Goal: Task Accomplishment & Management: Complete application form

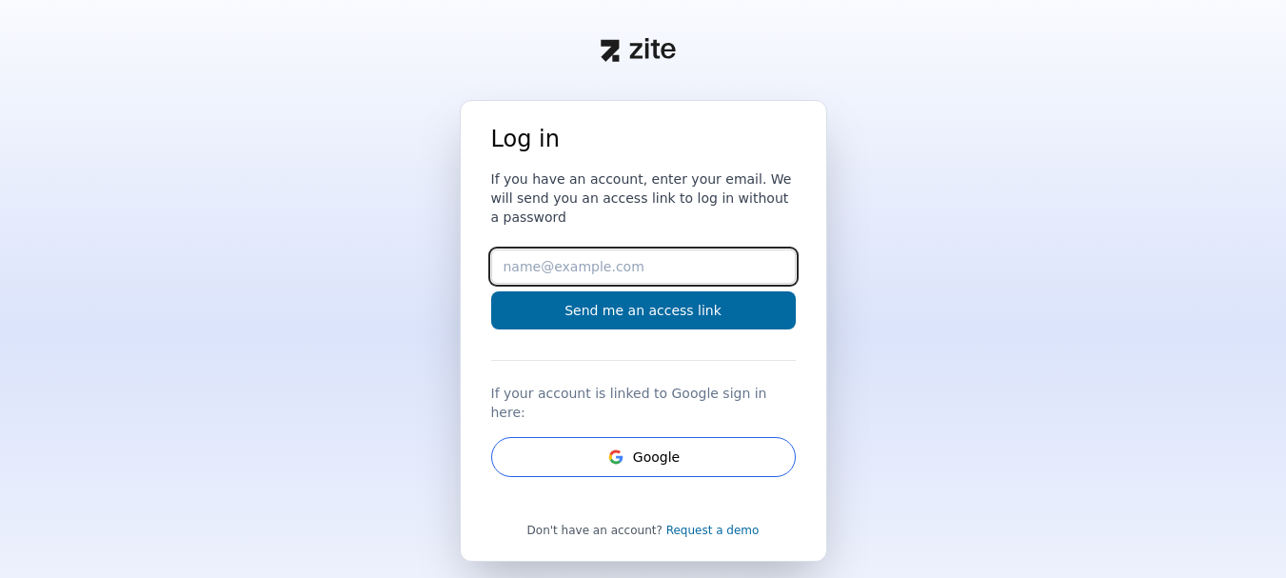
click at [582, 249] on input "Email" at bounding box center [643, 266] width 305 height 34
type input "[EMAIL_ADDRESS][DOMAIN_NAME]"
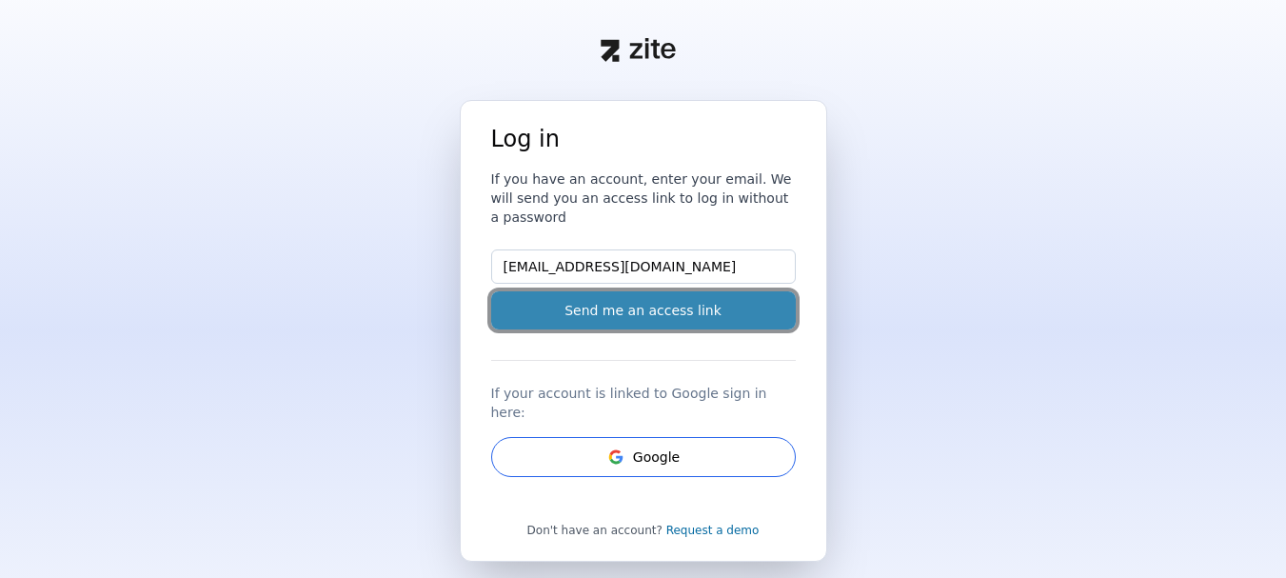
click at [622, 291] on button "Send me an access link" at bounding box center [643, 310] width 305 height 38
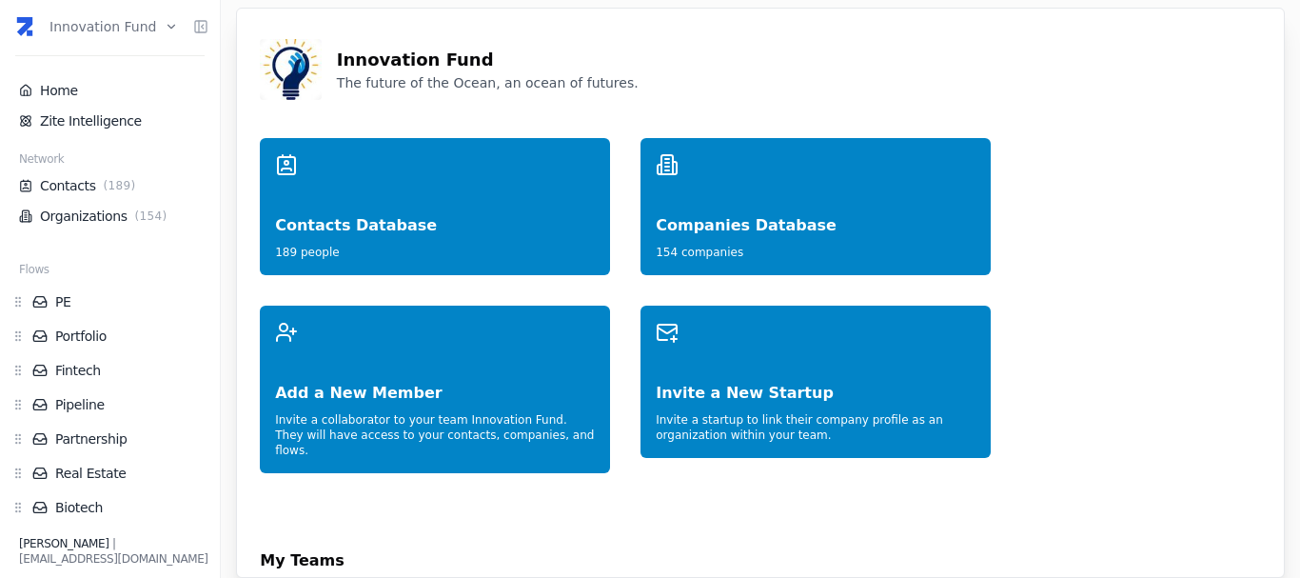
click at [93, 24] on html "Innovation Fund Home Zite Intelligence Network Contacts ( 189 ) Organizations (…" at bounding box center [650, 289] width 1300 height 578
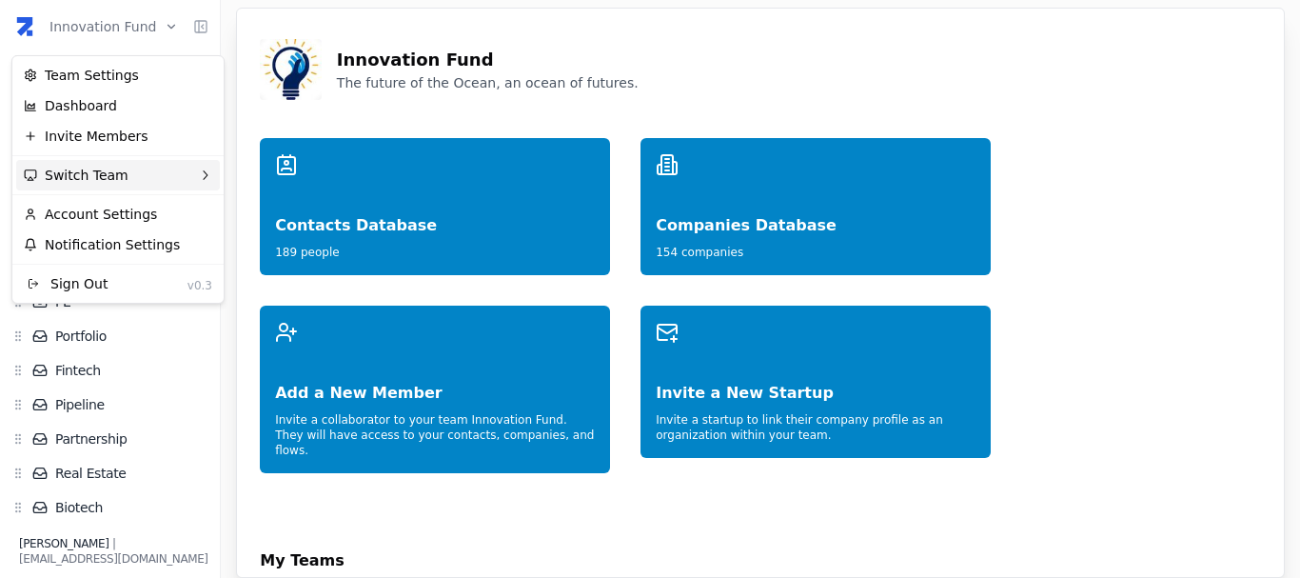
click at [115, 175] on div "Switch Team" at bounding box center [118, 175] width 204 height 30
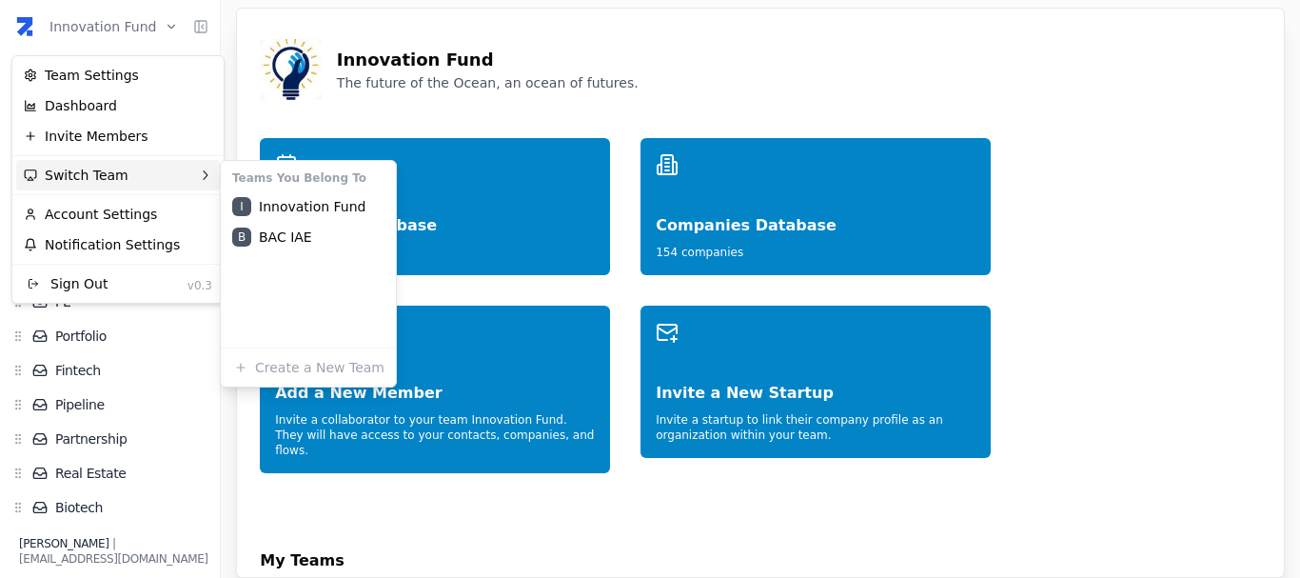
click at [420, 79] on html "Innovation Fund Home Zite Intelligence Network Contacts ( 189 ) Organizations (…" at bounding box center [650, 289] width 1300 height 578
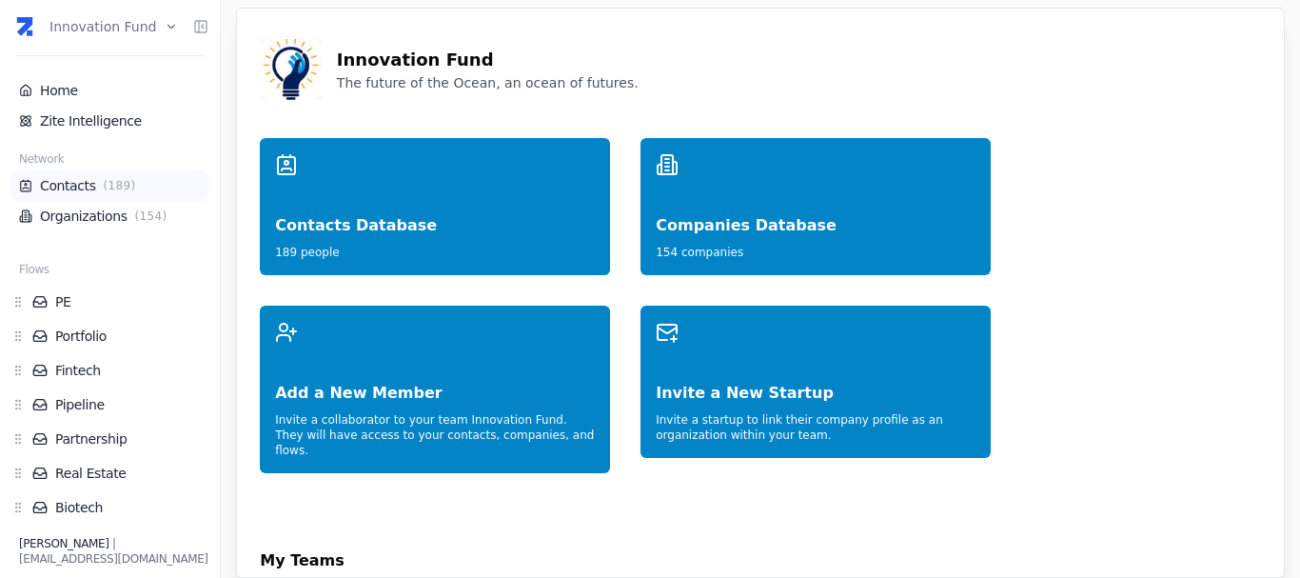
click at [92, 191] on link "Contacts ( 189 )" at bounding box center [110, 185] width 182 height 19
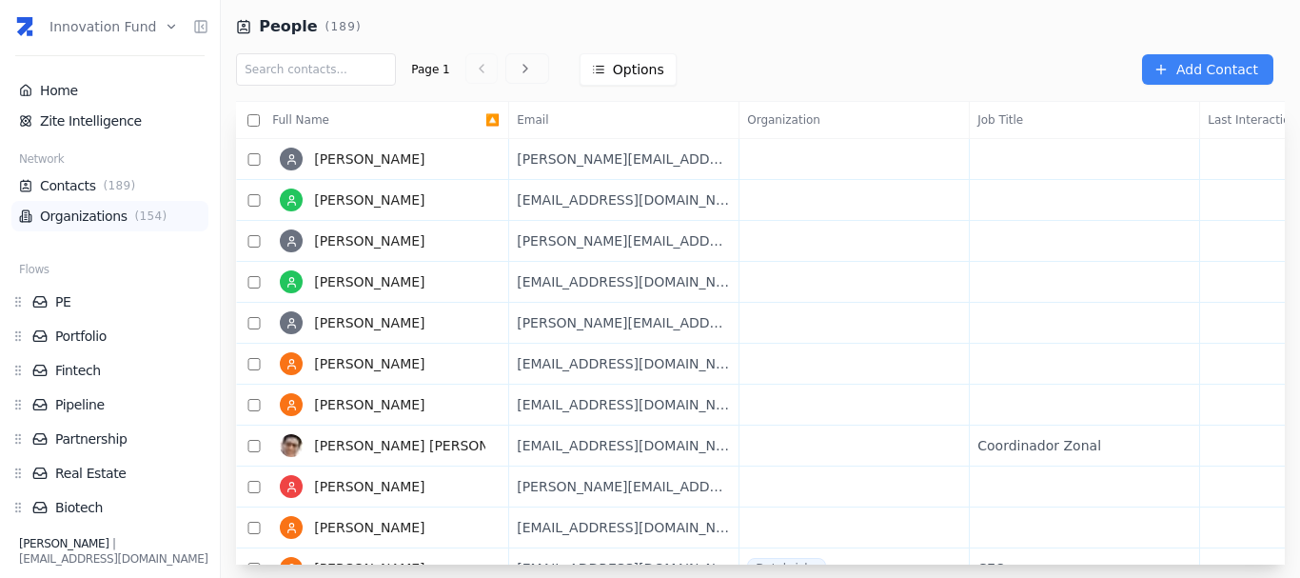
click at [73, 219] on link "Organizations ( 154 )" at bounding box center [110, 216] width 182 height 19
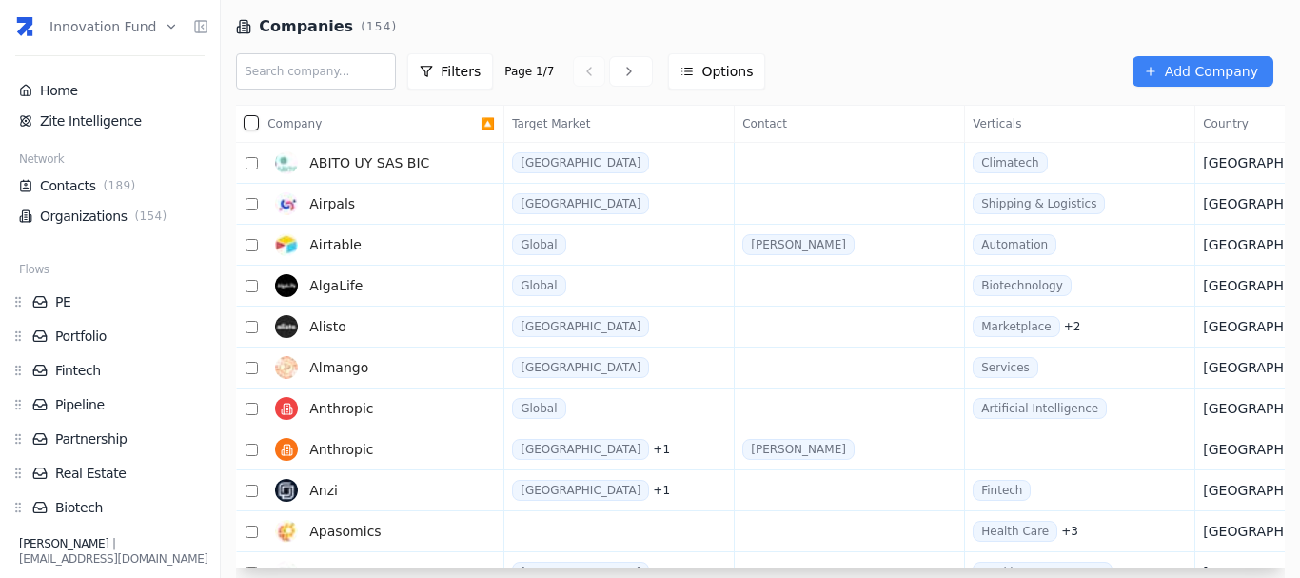
click at [79, 11] on html "Innovation Fund Home Zite Intelligence Network Contacts ( 189 ) Organizations (…" at bounding box center [650, 289] width 1300 height 578
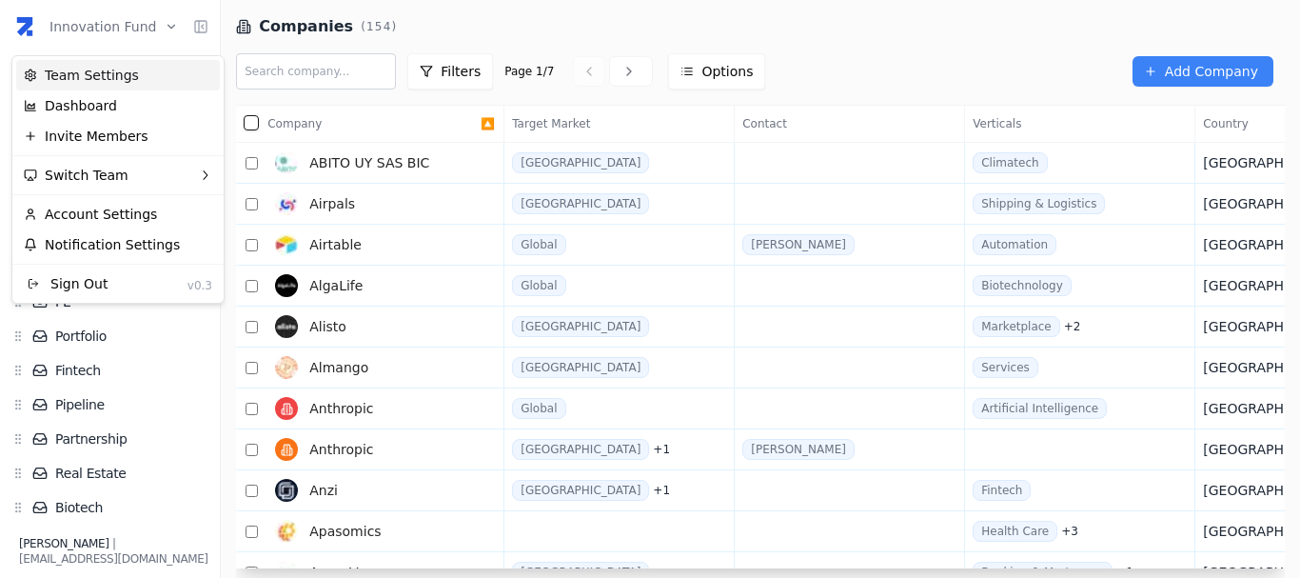
click at [81, 78] on div "Team Settings" at bounding box center [118, 75] width 204 height 30
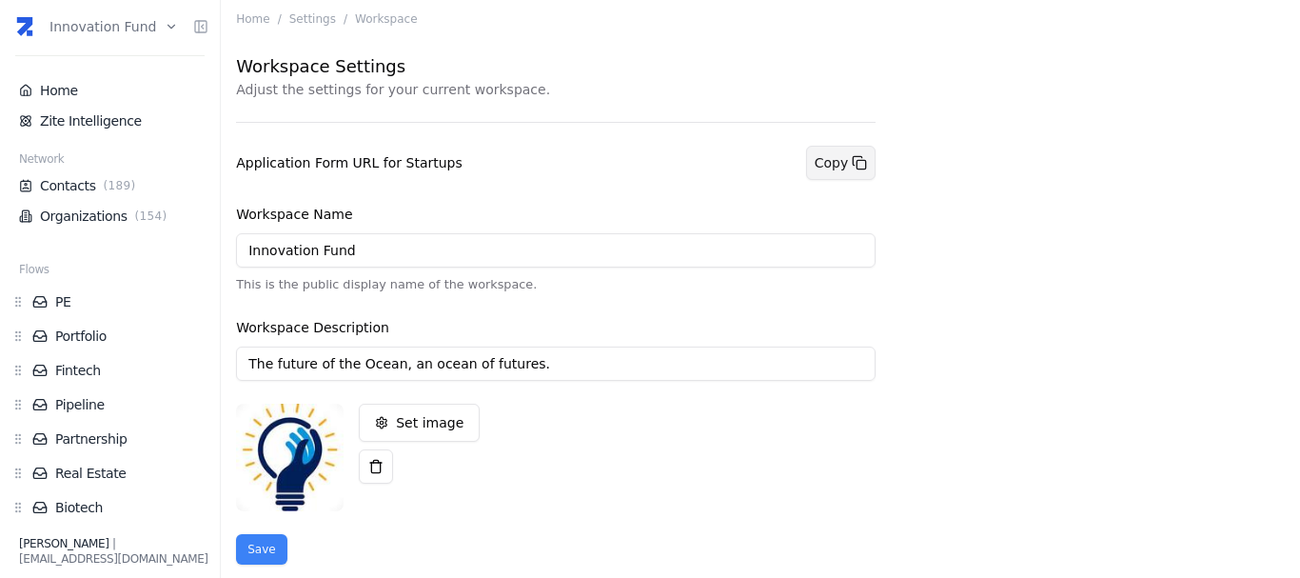
click at [832, 171] on button "Copy" at bounding box center [841, 163] width 70 height 34
click at [415, 163] on h3 "Application Form URL for Startups" at bounding box center [349, 162] width 227 height 13
copy h3 "Application Form URL for Startups"
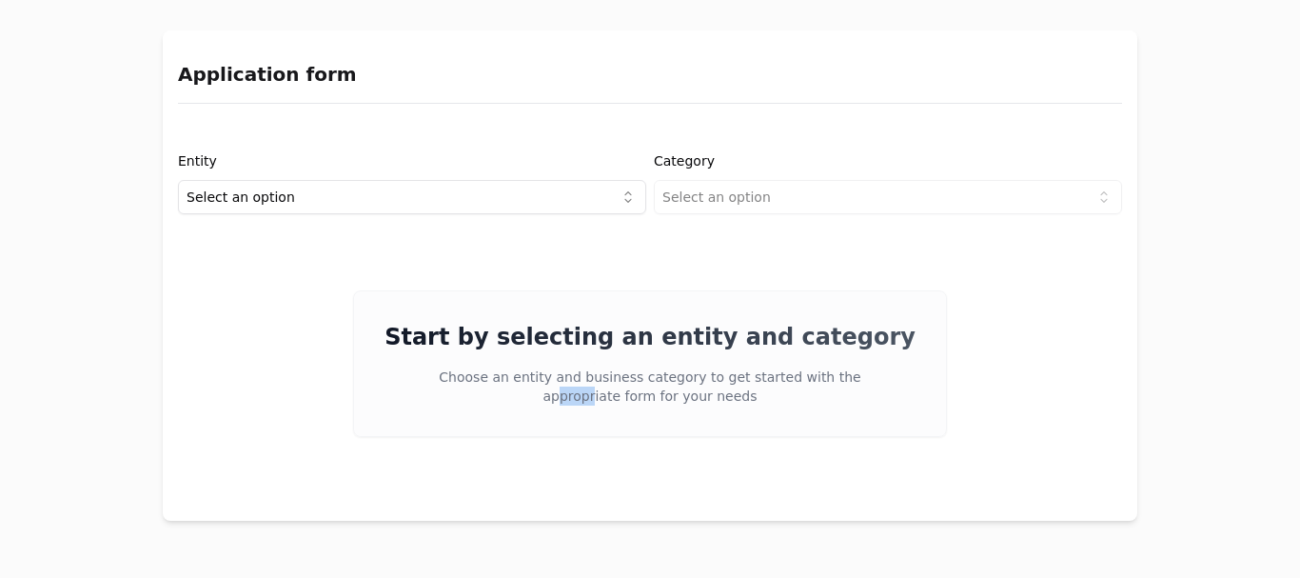
drag, startPoint x: 567, startPoint y: 391, endPoint x: 614, endPoint y: 388, distance: 46.7
click at [614, 388] on p "Choose an entity and business category to get started with the appropriate form…" at bounding box center [650, 386] width 426 height 38
drag, startPoint x: 614, startPoint y: 388, endPoint x: 838, endPoint y: 365, distance: 225.9
drag, startPoint x: 838, startPoint y: 365, endPoint x: 564, endPoint y: 407, distance: 277.4
click at [564, 407] on div "Start by selecting an entity and category Choose an entity and business categor…" at bounding box center [650, 363] width 594 height 147
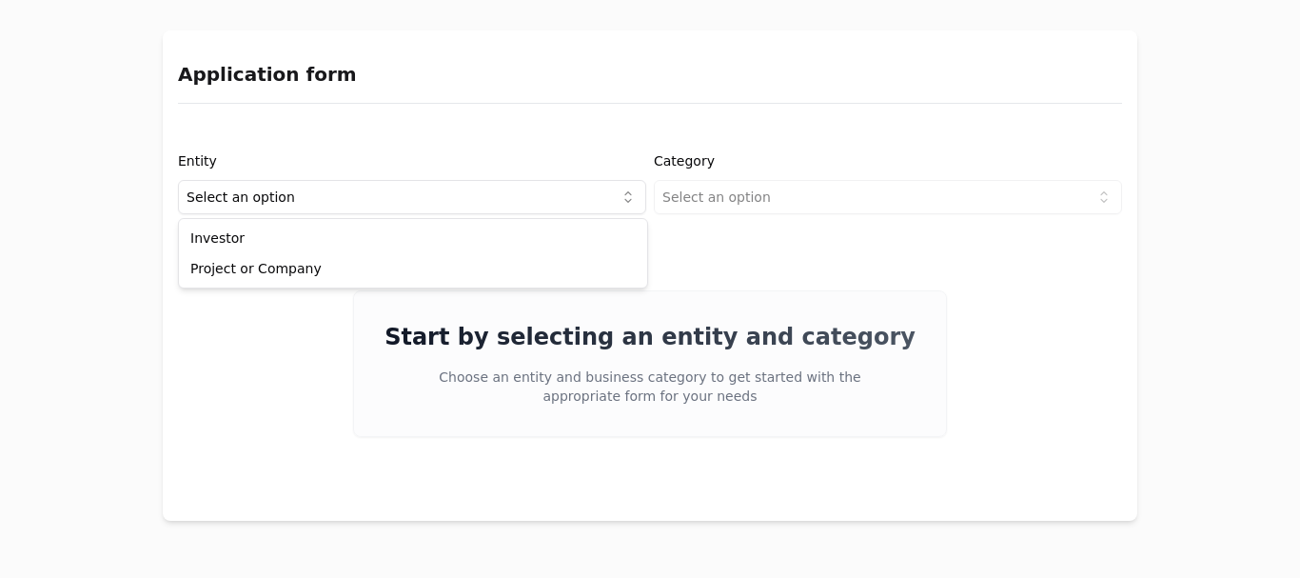
click at [405, 207] on html "Application form Entity Select an option Category Select an option Start by sel…" at bounding box center [650, 289] width 1300 height 578
click at [480, 196] on html "Application form Entity Select an option Category Select an option Start by sel…" at bounding box center [650, 289] width 1300 height 578
click at [689, 194] on html "Application form Entity Project or Company Category Select an option Start by s…" at bounding box center [650, 289] width 1300 height 578
click at [528, 190] on html "Application form Entity Project or Company Category Select an option Start by s…" at bounding box center [650, 289] width 1300 height 578
click at [664, 193] on html "Application form Entity Investor Category Select an option Start by selecting a…" at bounding box center [650, 289] width 1300 height 578
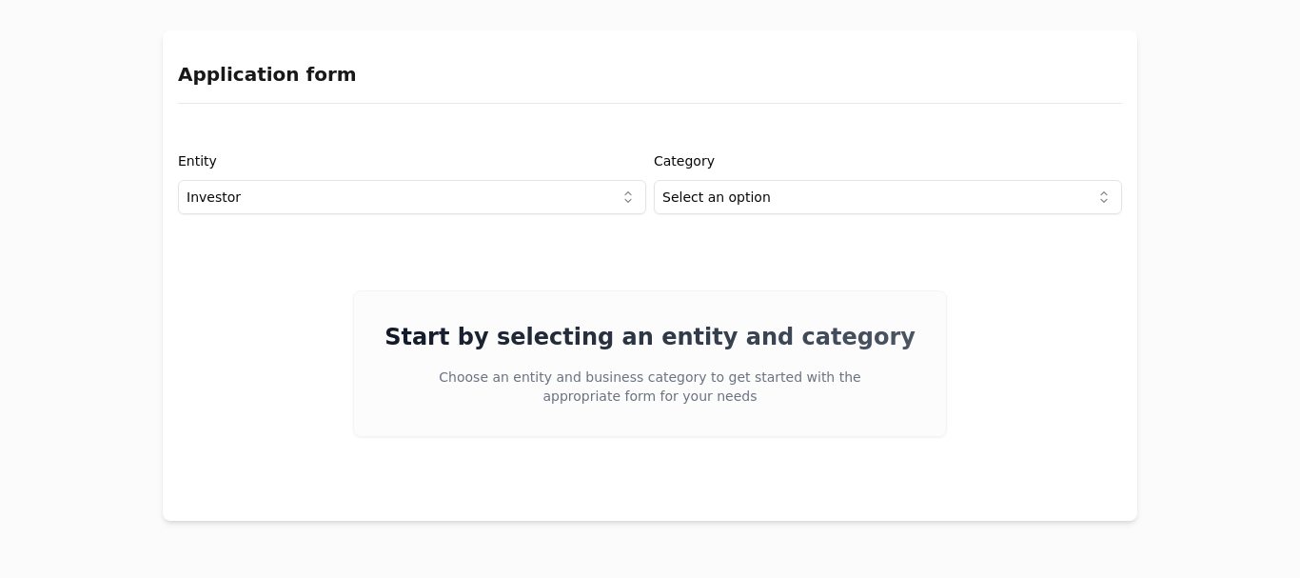
click at [760, 199] on html "Application form Entity Investor Category Select an option Start by selecting a…" at bounding box center [650, 289] width 1300 height 578
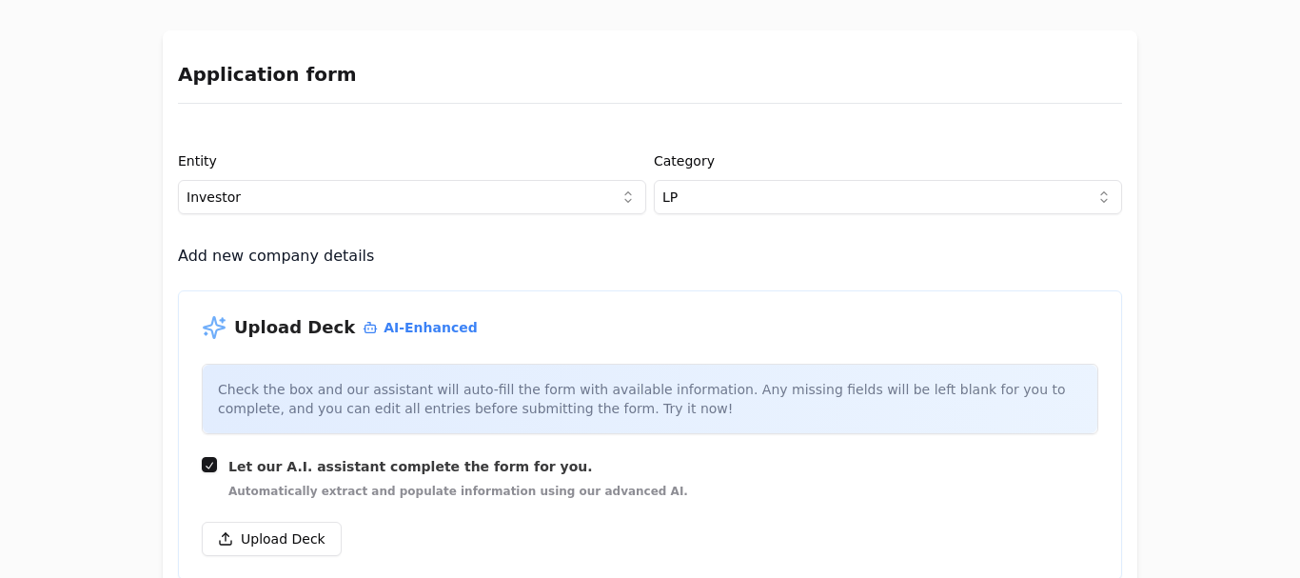
click at [695, 210] on html "Application form Entity Investor Category LP Add new company details Upload Dec…" at bounding box center [650, 289] width 1300 height 578
click at [763, 200] on html "Application form Entity Investor Category Family Office Add new company details…" at bounding box center [650, 289] width 1300 height 578
click at [763, 192] on html "Application form Entity Investor Category Fund of Funds Add new company details…" at bounding box center [650, 289] width 1300 height 578
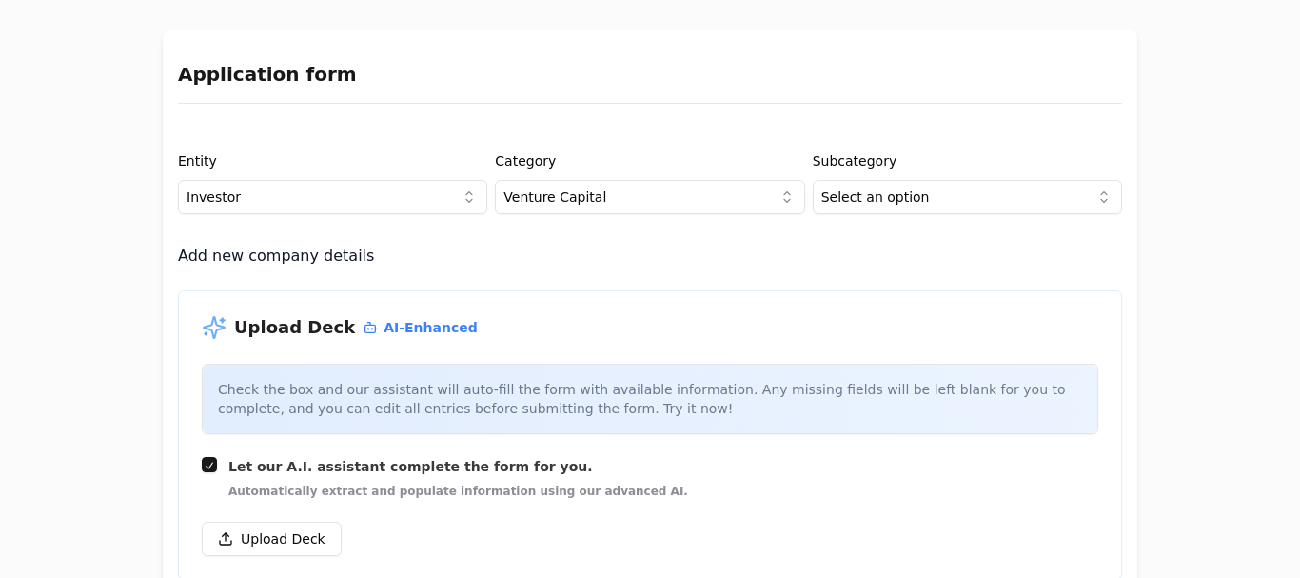
click at [884, 194] on html "Application form Entity Investor Category Venture Capital Subcategory Select an…" at bounding box center [650, 289] width 1300 height 578
click at [752, 197] on html "Application form Entity Investor Category Venture Capital Subcategory Select an…" at bounding box center [650, 289] width 1300 height 578
click at [884, 192] on html "Application form Entity Investor Category Private Equity Subcategory Select an …" at bounding box center [650, 289] width 1300 height 578
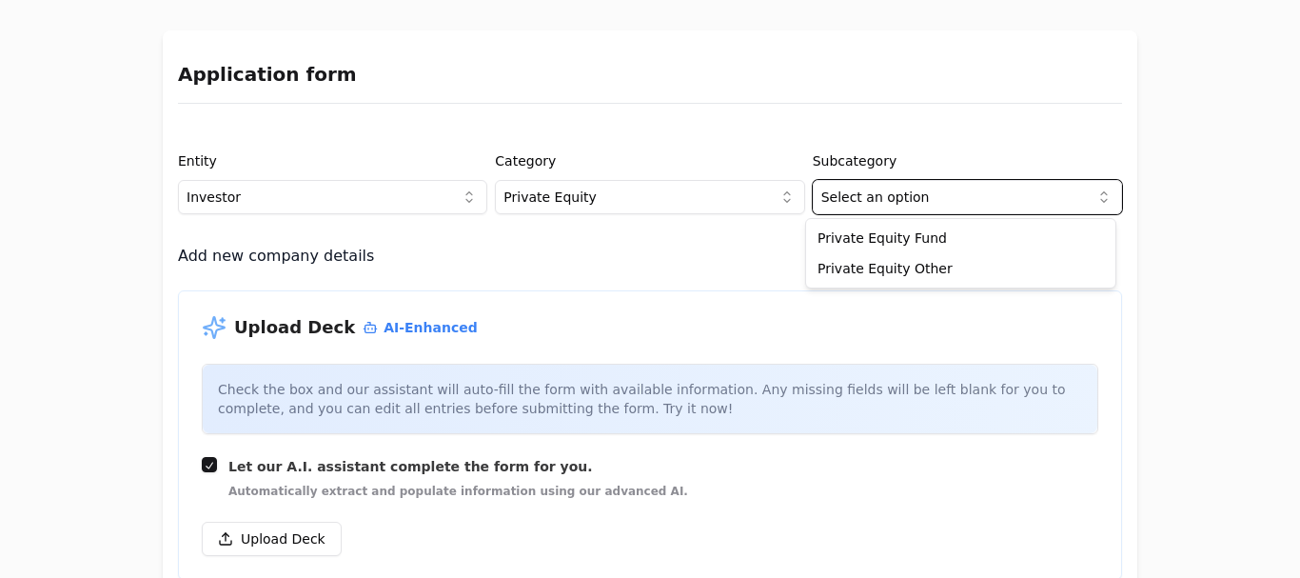
click at [884, 192] on html "Application form Entity Investor Category Private Equity Subcategory Select an …" at bounding box center [650, 289] width 1300 height 578
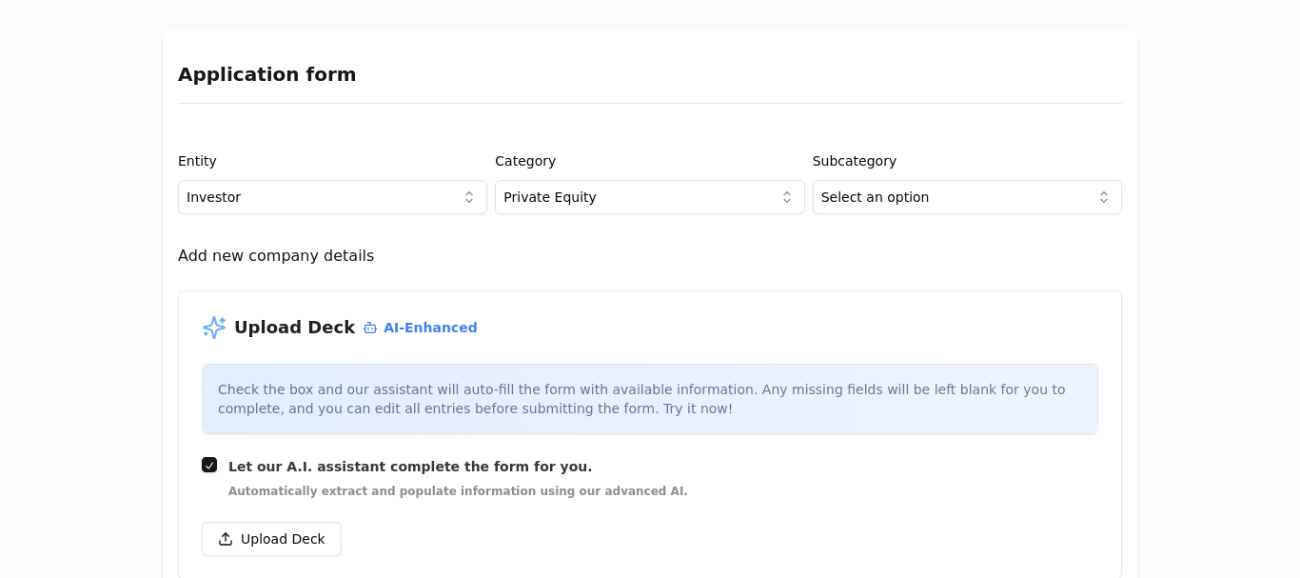
click at [693, 199] on html "Application form Entity Investor Category Private Equity Subcategory Select an …" at bounding box center [650, 289] width 1300 height 578
click at [853, 194] on html "Application form Entity Investor Category Real Estate Subcategory Select an opt…" at bounding box center [650, 289] width 1300 height 578
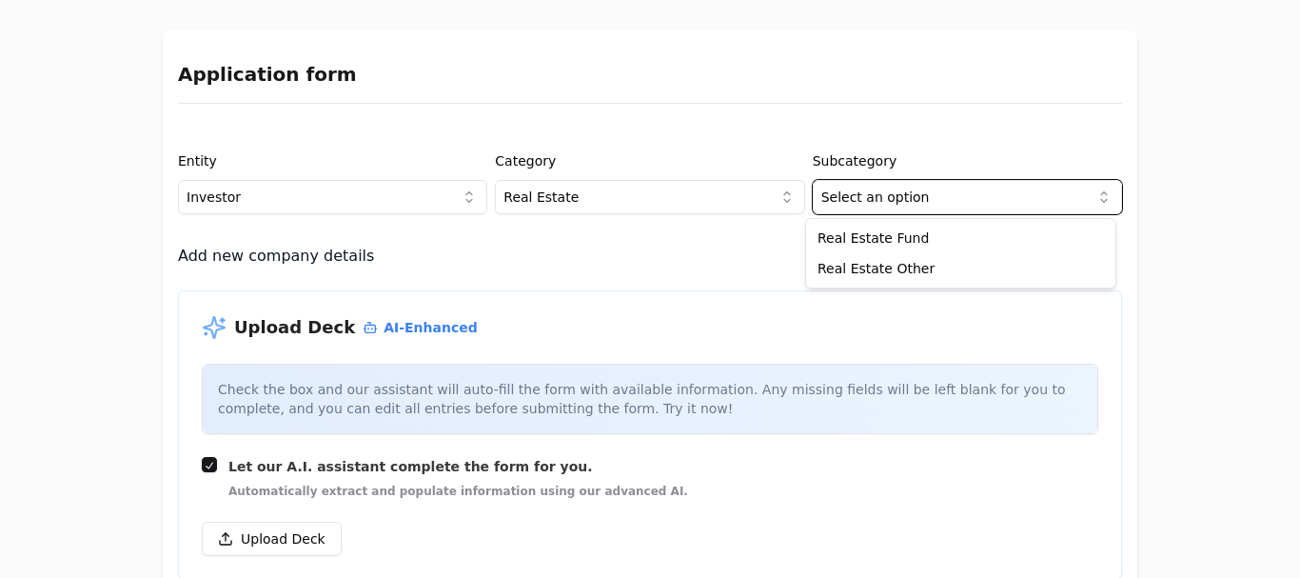
click at [735, 201] on html "Application form Entity Investor Category Real Estate Subcategory Select an opt…" at bounding box center [650, 289] width 1300 height 578
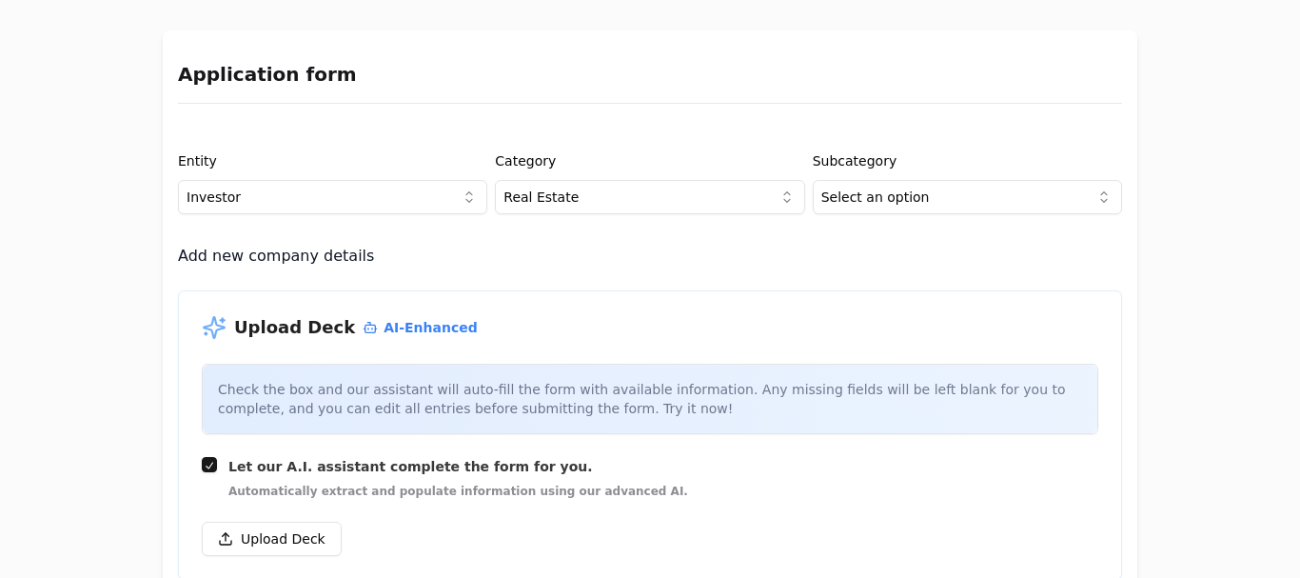
click at [735, 201] on html "Application form Entity Investor Category Real Estate Subcategory Select an opt…" at bounding box center [650, 289] width 1300 height 578
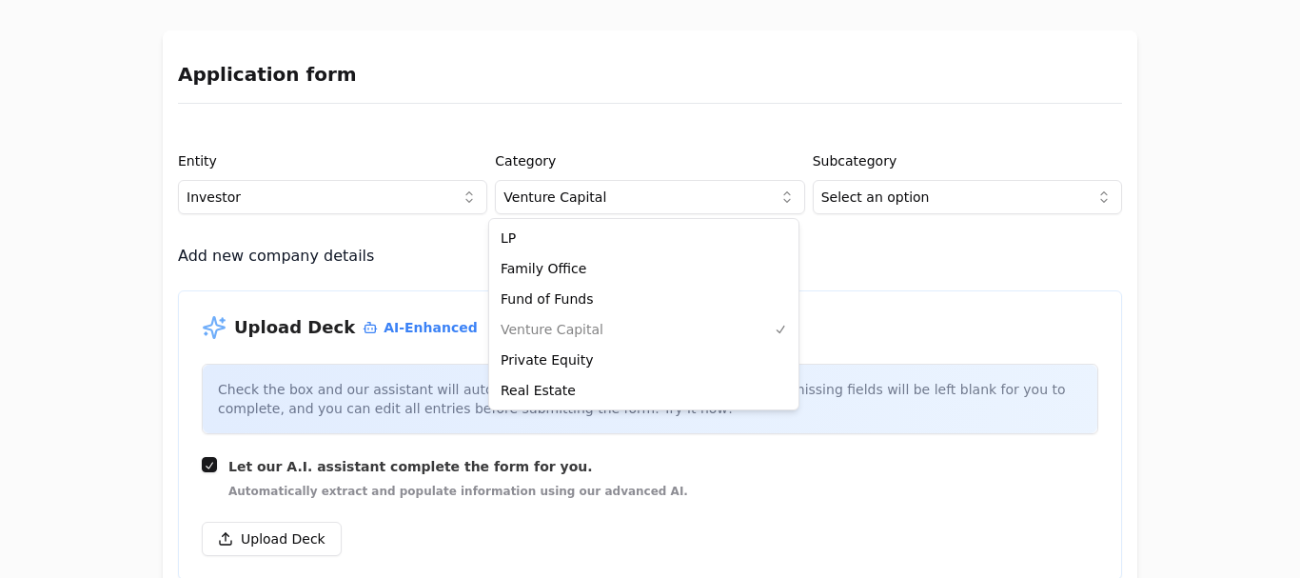
click at [699, 191] on html "Application form Entity Investor Category Venture Capital Subcategory Select an…" at bounding box center [650, 289] width 1300 height 578
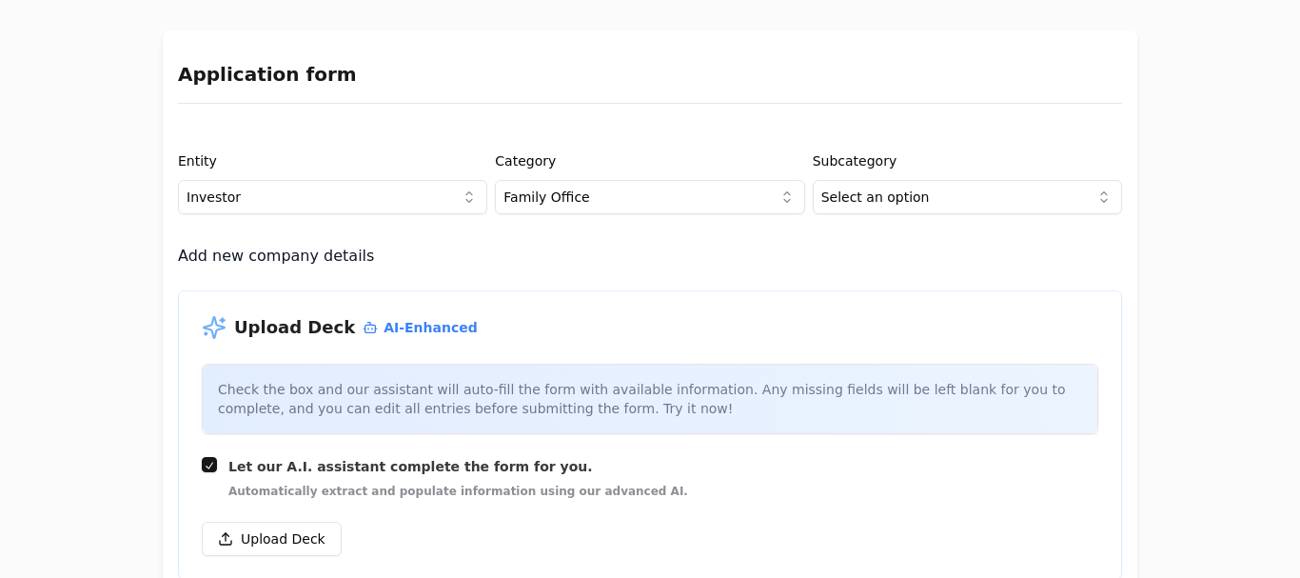
click at [672, 190] on html "Application form Entity Investor Category Family Office Subcategory Select an o…" at bounding box center [650, 289] width 1300 height 578
click at [862, 192] on html "Application form Entity Investor Category Fund of Funds Subcategory Select an o…" at bounding box center [650, 289] width 1300 height 578
click at [725, 194] on html "Application form Entity Investor Category Fund of Funds Subcategory Select an o…" at bounding box center [650, 289] width 1300 height 578
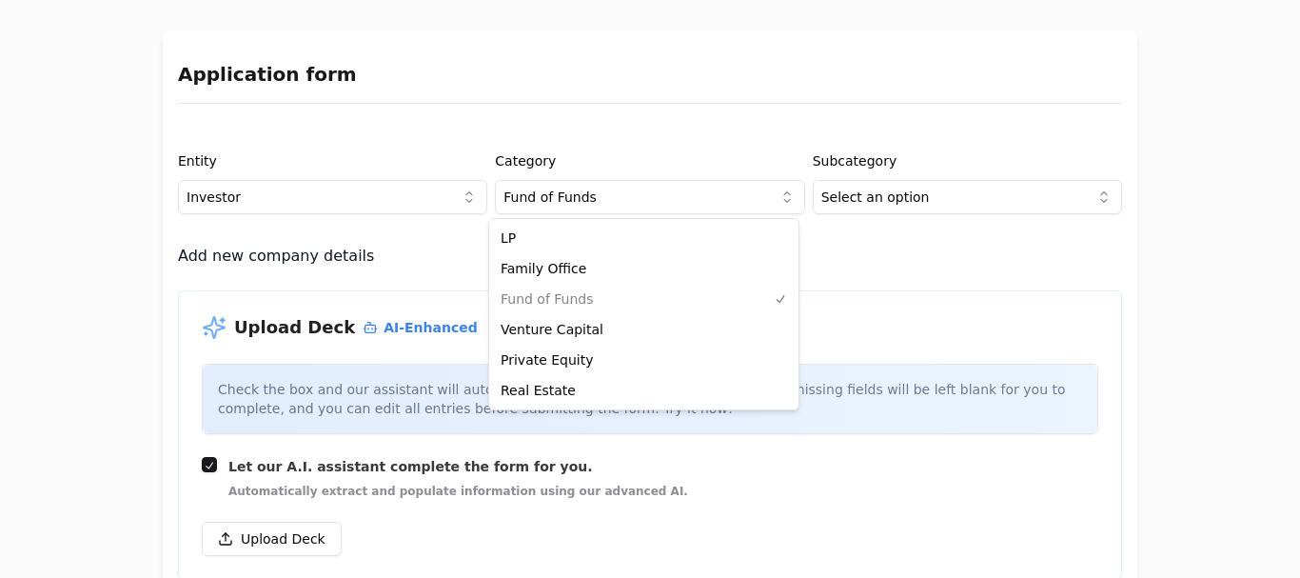
click at [644, 210] on html "Application form Entity Investor Category Fund of Funds Subcategory Select an o…" at bounding box center [650, 289] width 1300 height 578
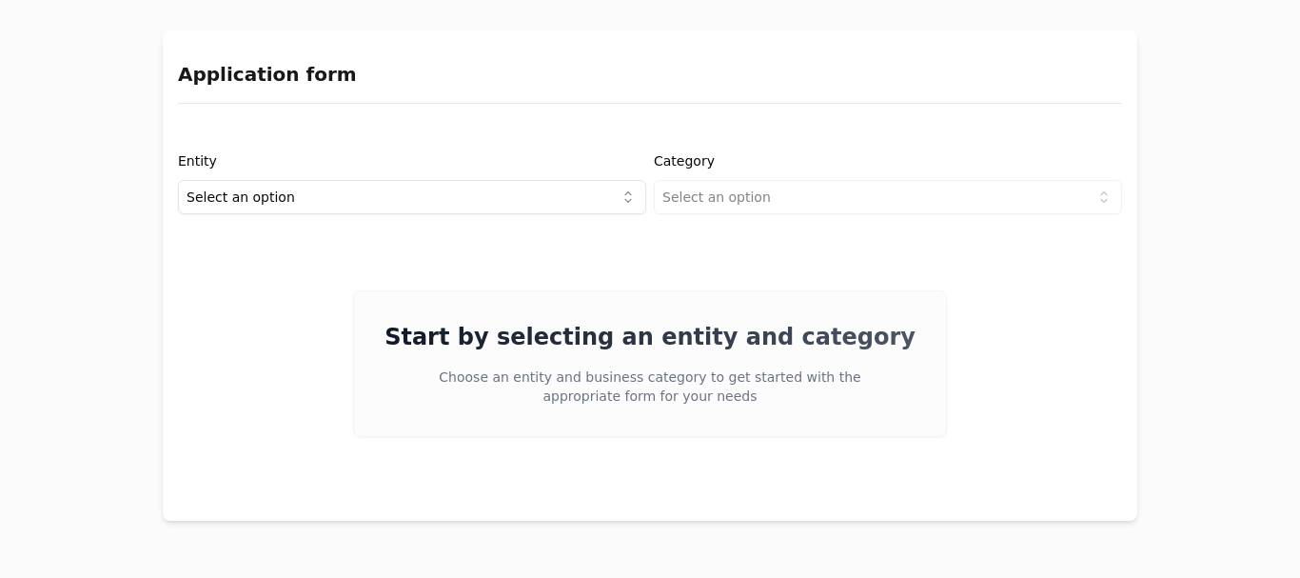
click at [527, 200] on html "Application form Entity Select an option Category Select an option Start by sel…" at bounding box center [650, 289] width 1300 height 578
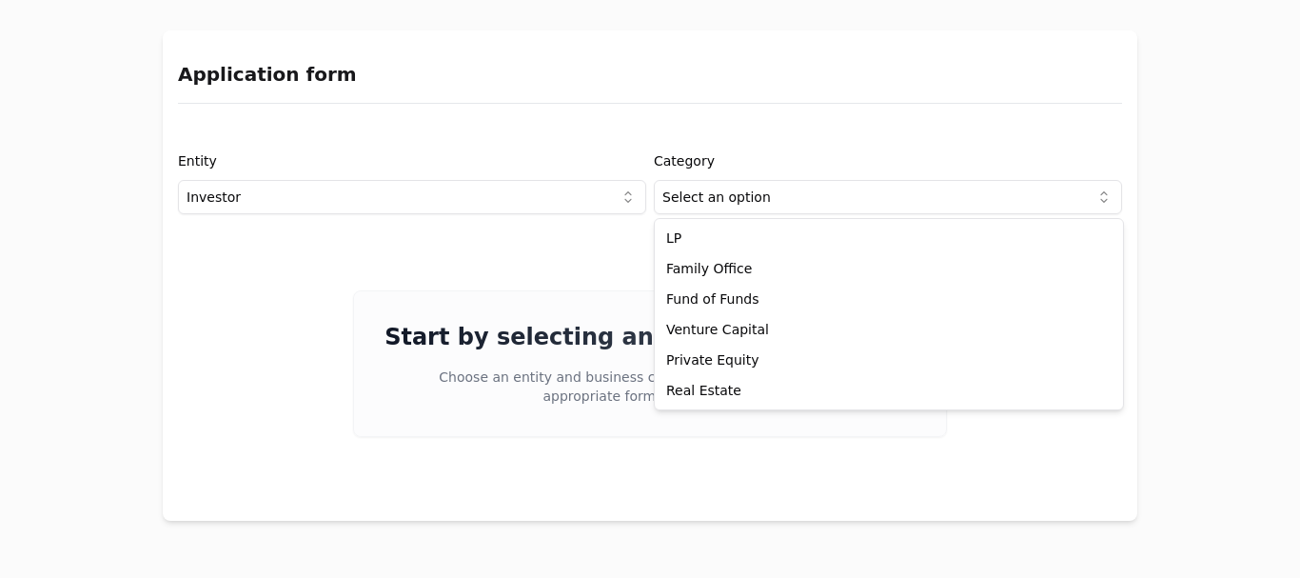
click at [711, 193] on html "Application form Entity Investor Category Select an option Start by selecting a…" at bounding box center [650, 289] width 1300 height 578
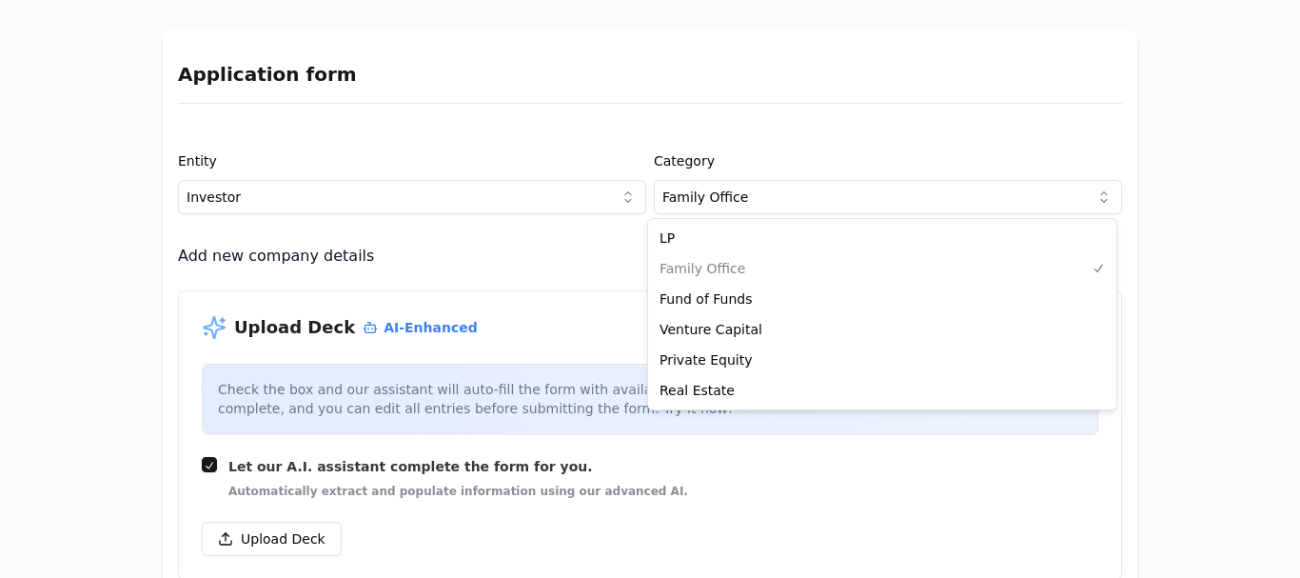
click at [708, 195] on html "Application form Entity Investor Category Family Office Add new company details…" at bounding box center [650, 289] width 1300 height 578
click at [702, 206] on html "Application form Entity Investor Category Fund of Funds Add new company details…" at bounding box center [650, 289] width 1300 height 578
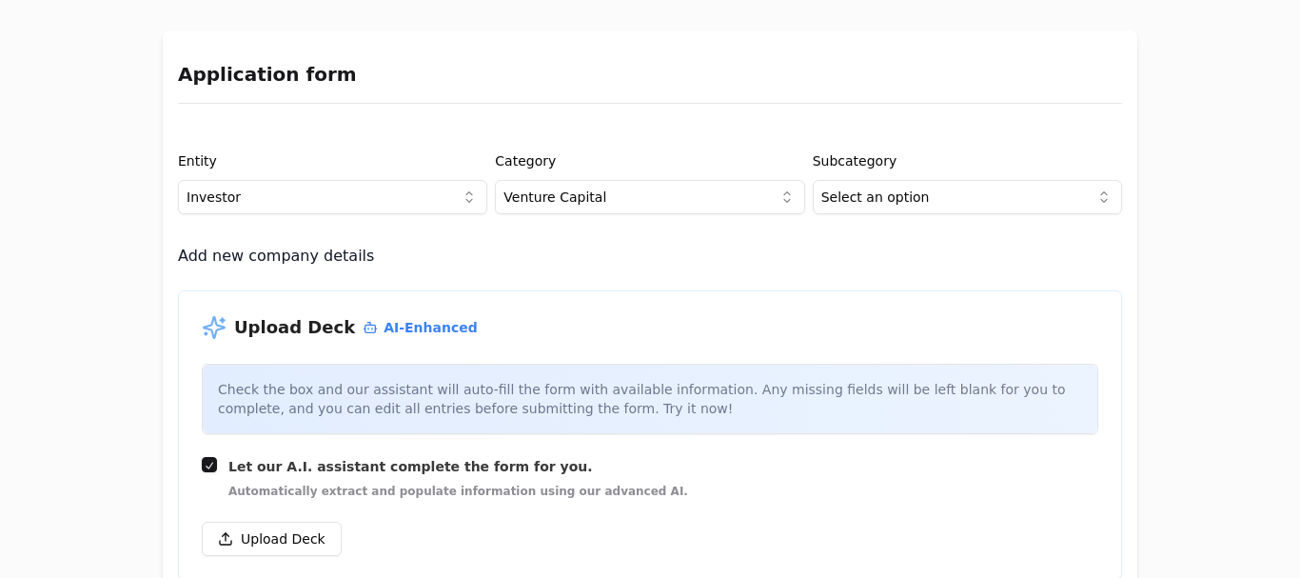
click at [640, 199] on html "Application form Entity Investor Category Venture Capital Subcategory Select an…" at bounding box center [650, 289] width 1300 height 578
click at [847, 182] on html "Application form Entity Investor Category Fund of Funds Subcategory Select an o…" at bounding box center [650, 289] width 1300 height 578
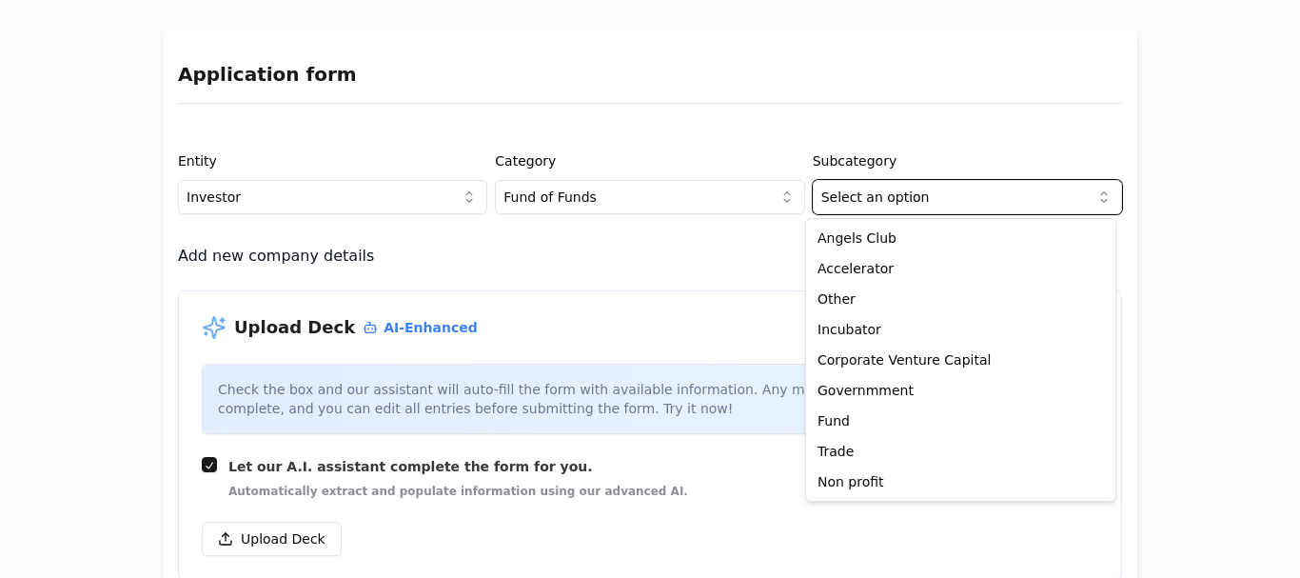
click at [625, 195] on html "Application form Entity Investor Category Fund of Funds Subcategory Select an o…" at bounding box center [650, 289] width 1300 height 578
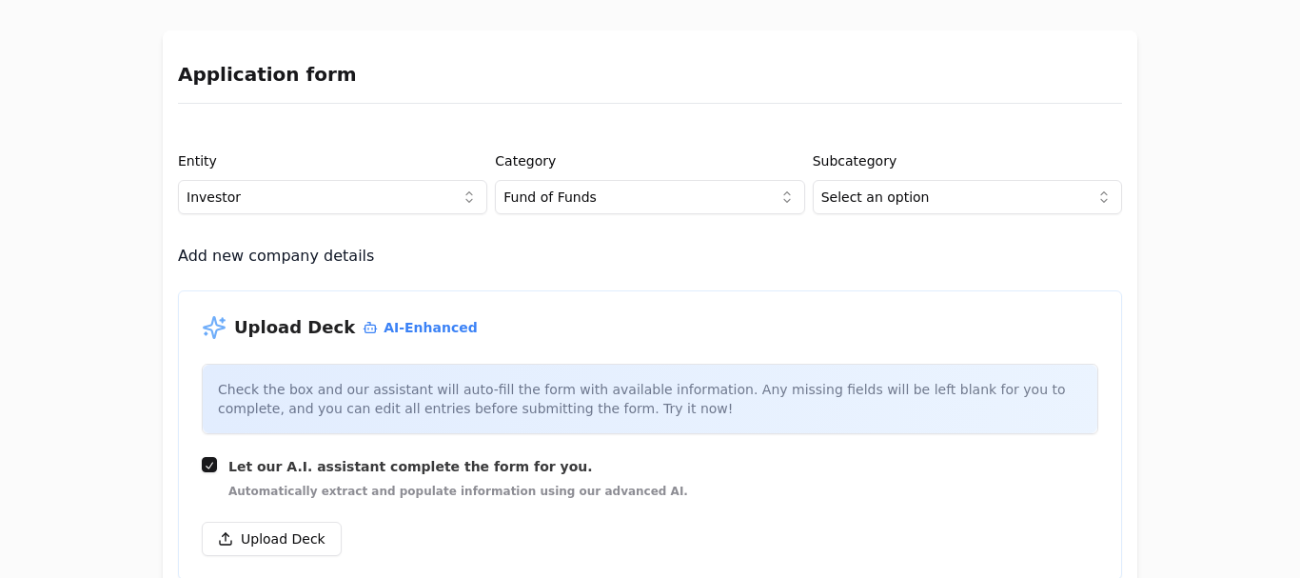
click at [625, 195] on html "Application form Entity Investor Category Fund of Funds Subcategory Select an o…" at bounding box center [650, 289] width 1300 height 578
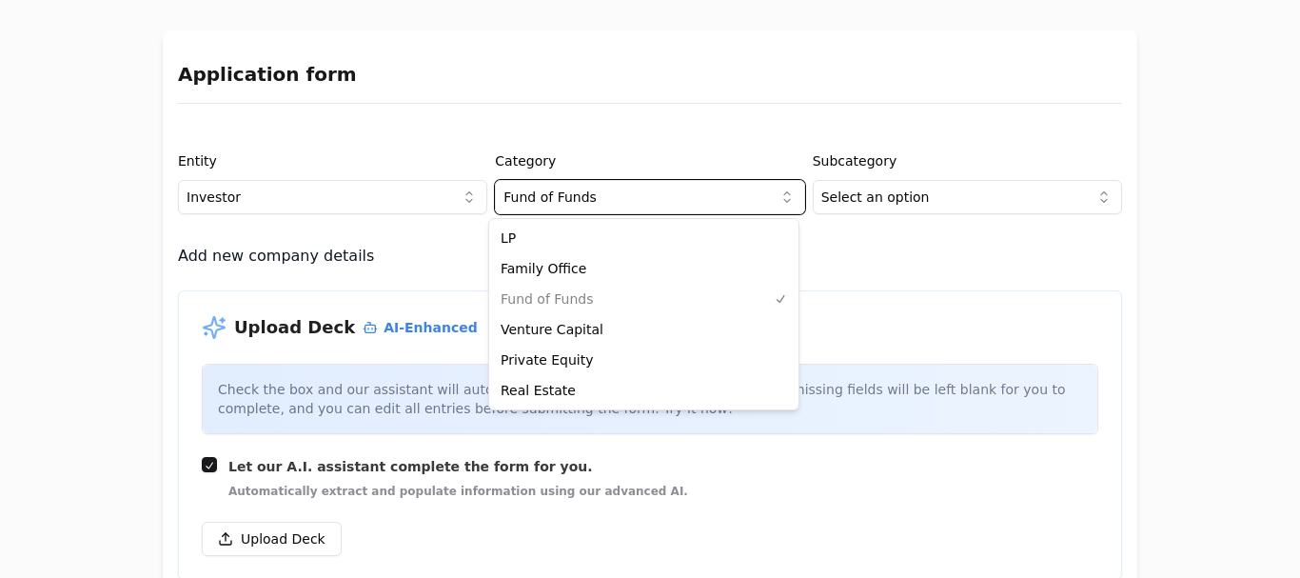
click at [625, 195] on html "Application form Entity Investor Category Fund of Funds Subcategory Select an o…" at bounding box center [650, 289] width 1300 height 578
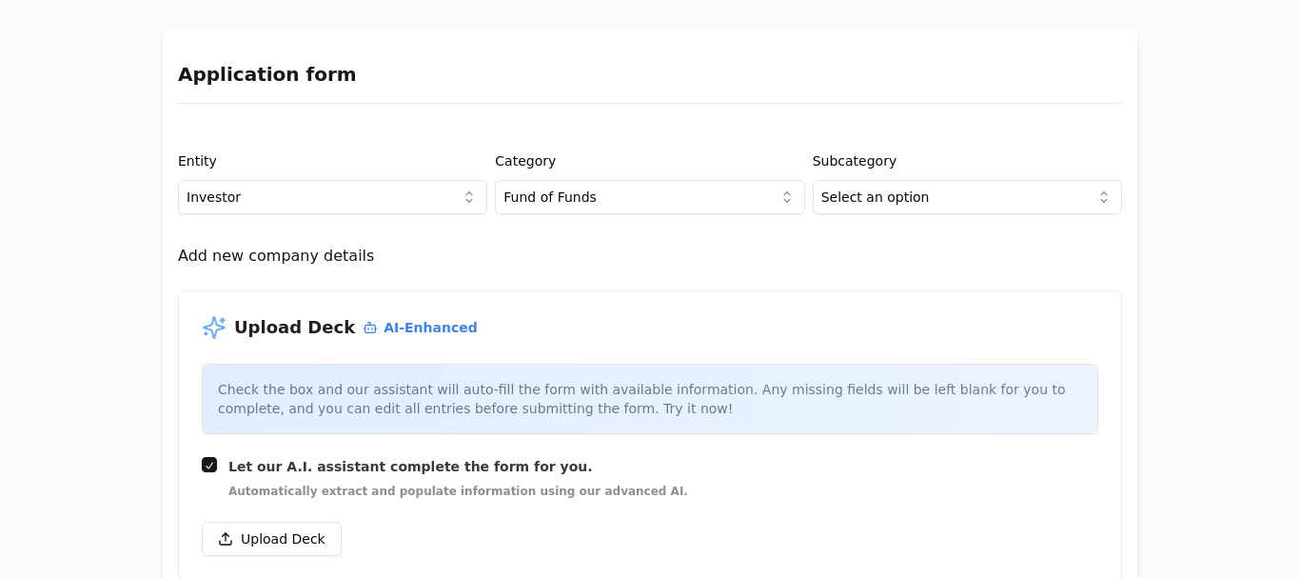
click at [839, 195] on html "Application form Entity Investor Category Fund of Funds Subcategory Select an o…" at bounding box center [650, 289] width 1300 height 578
click at [701, 345] on div "Upload Deck AI-Enhanced Check the box and our assistant will auto-fill the form…" at bounding box center [650, 434] width 944 height 289
